Goal: Task Accomplishment & Management: Manage account settings

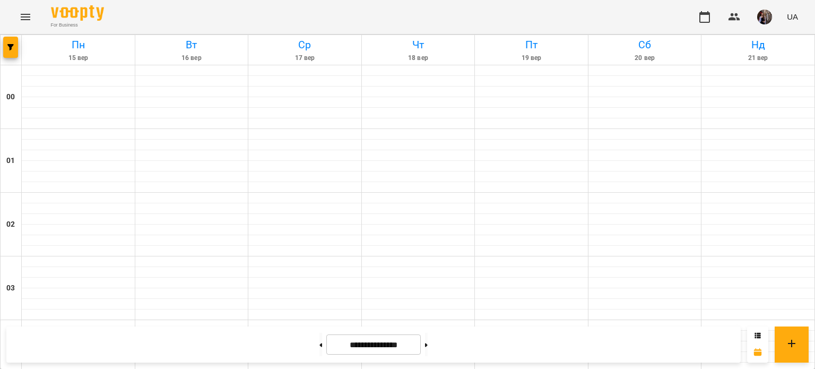
scroll to position [1203, 0]
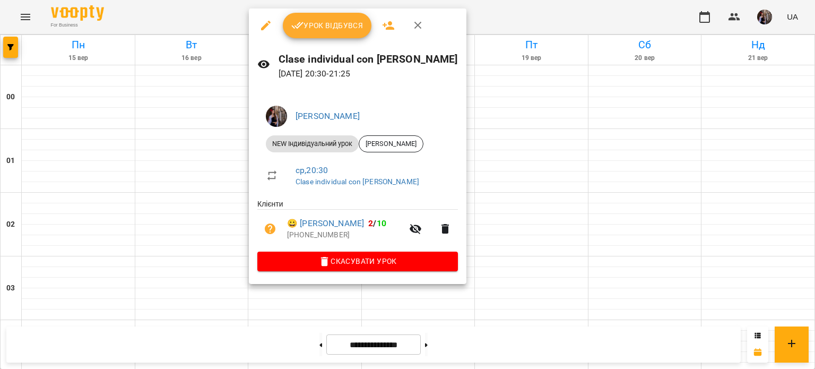
click at [335, 37] on button "Урок відбувся" at bounding box center [327, 25] width 89 height 25
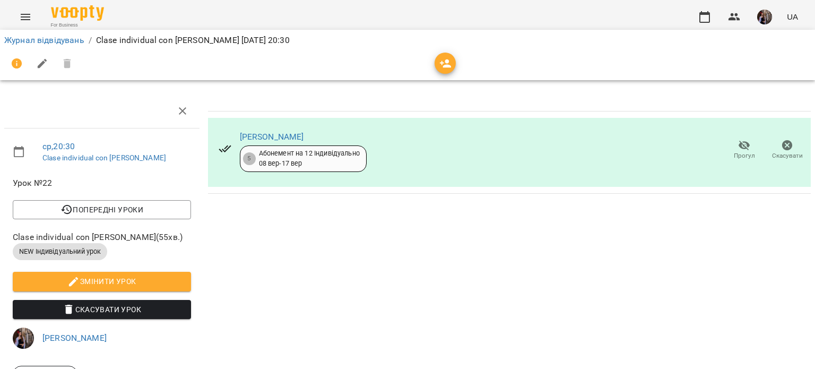
click at [451, 57] on icon "button" at bounding box center [446, 63] width 13 height 13
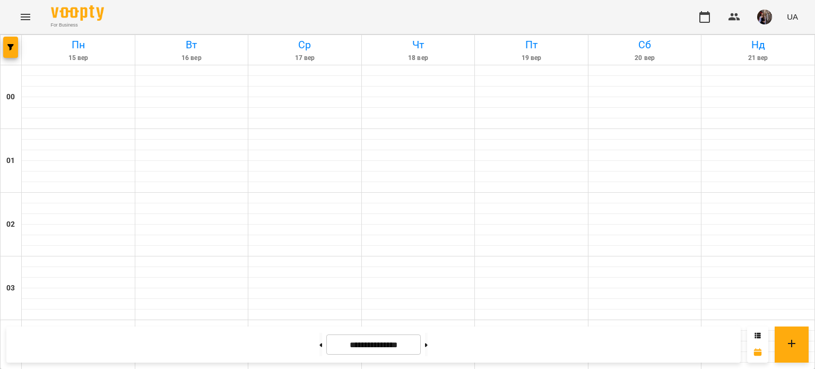
scroll to position [702, 0]
click at [771, 19] on img "button" at bounding box center [764, 17] width 15 height 15
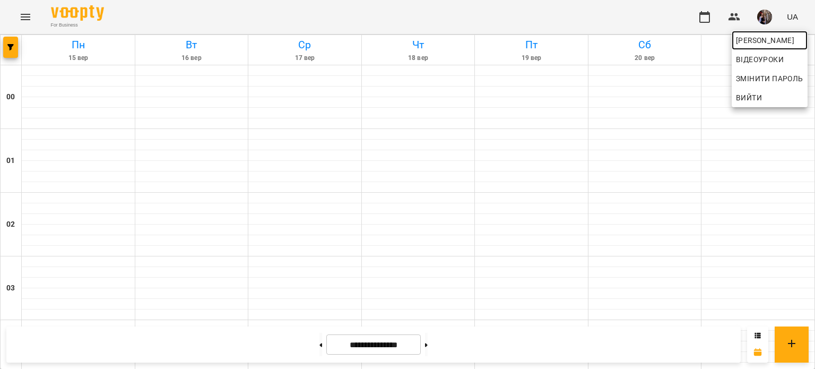
click at [739, 38] on span "[PERSON_NAME]" at bounding box center [769, 40] width 67 height 13
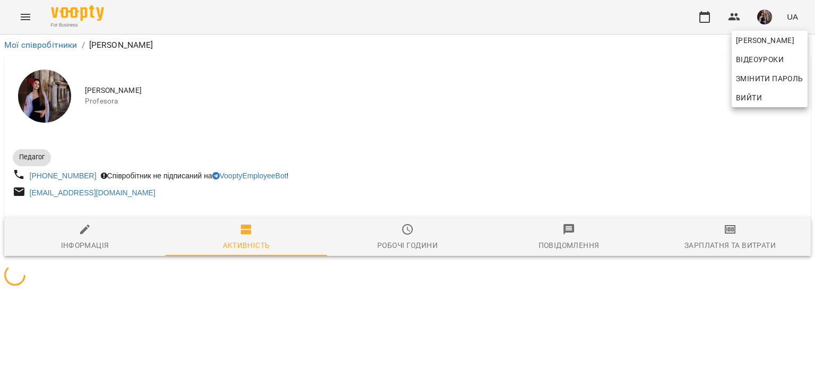
click at [298, 113] on div at bounding box center [407, 184] width 815 height 369
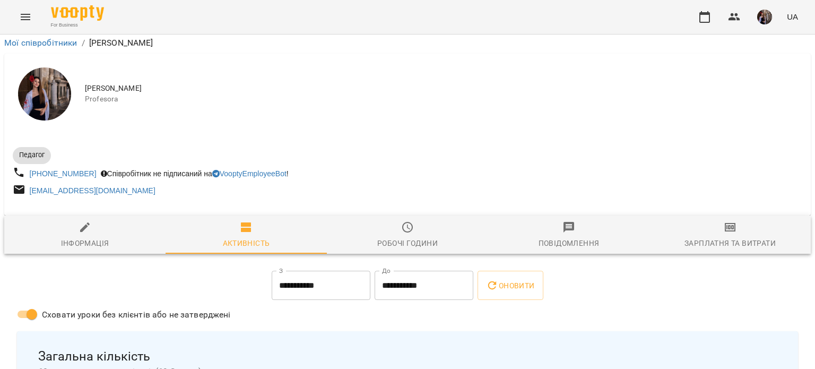
scroll to position [157, 0]
